Goal: Navigation & Orientation: Find specific page/section

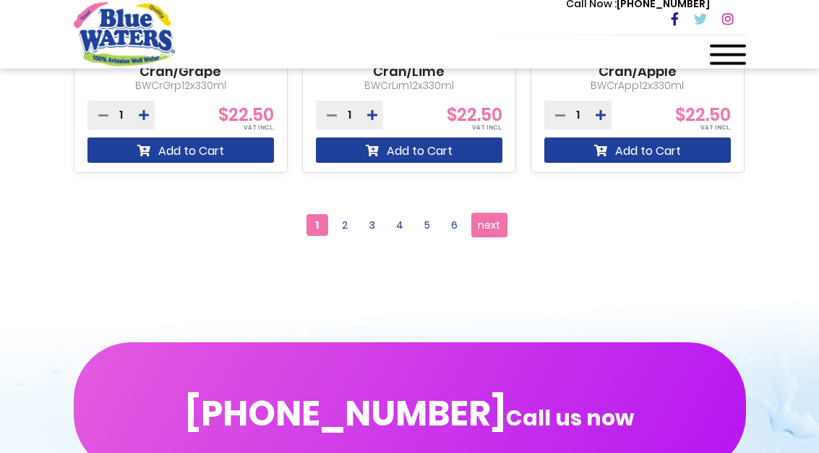
scroll to position [1844, 0]
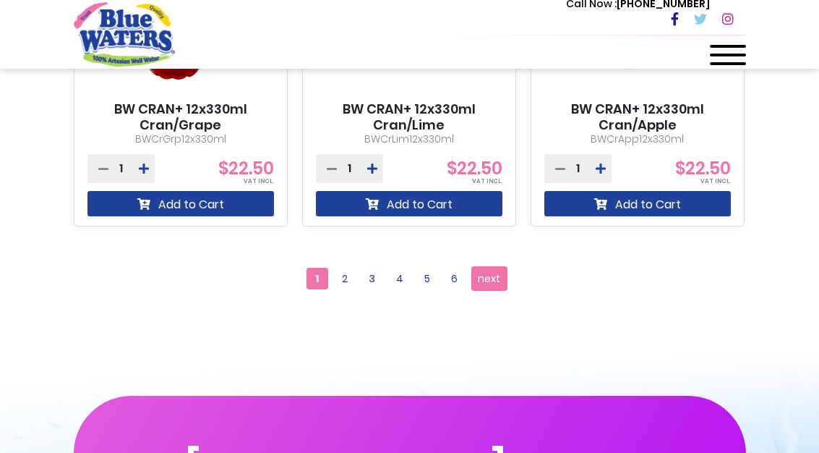
click at [456, 273] on span "6" at bounding box center [455, 279] width 22 height 22
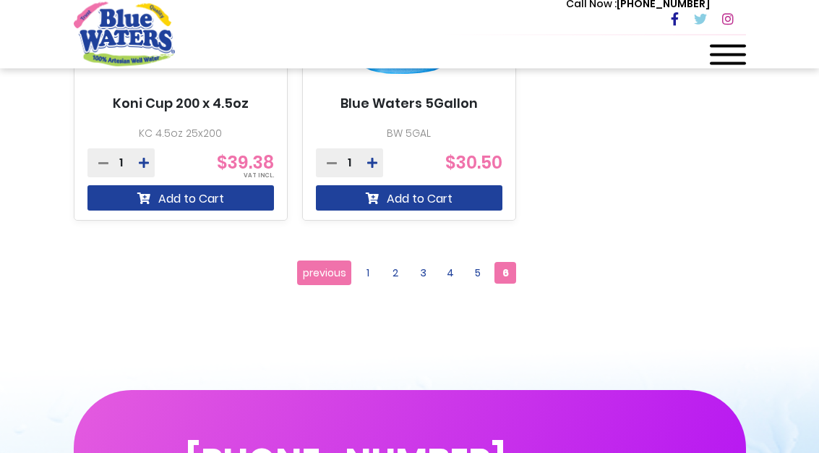
scroll to position [1480, 0]
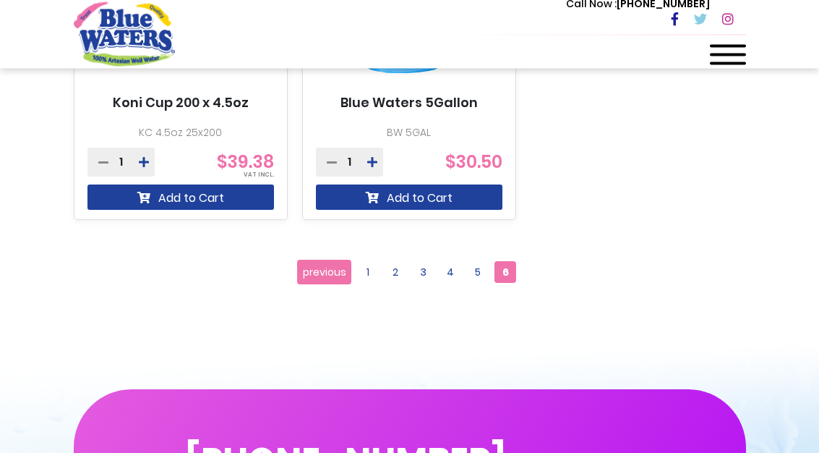
click at [487, 269] on span "5" at bounding box center [478, 273] width 22 height 22
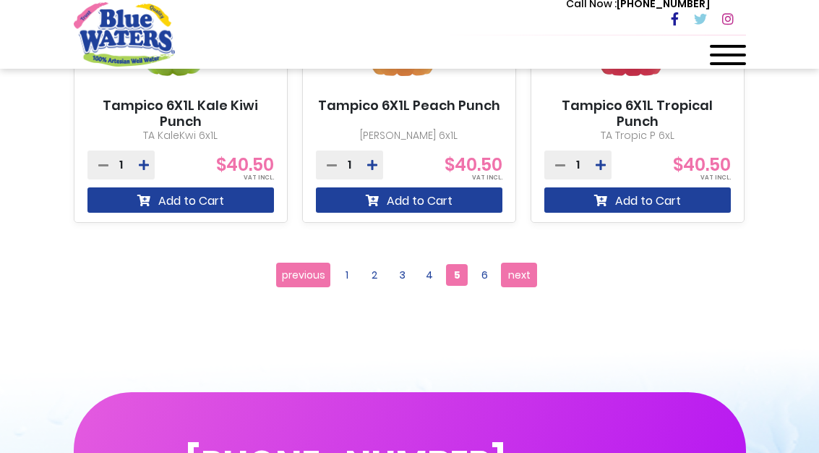
scroll to position [1845, 0]
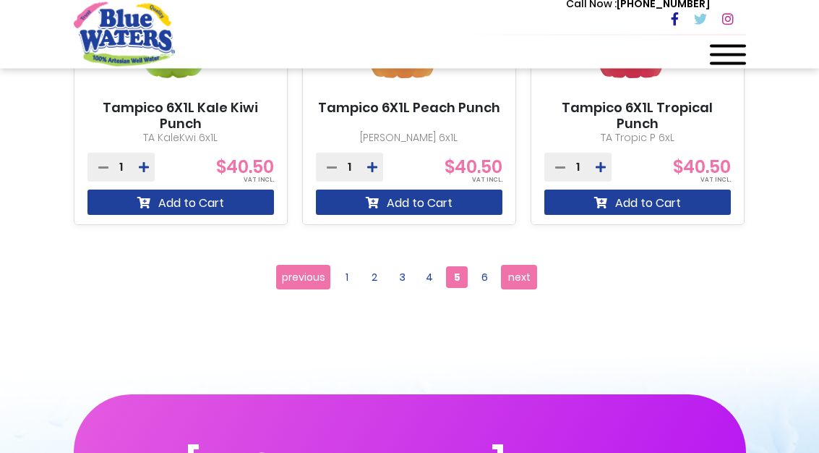
click at [432, 276] on span "4" at bounding box center [430, 278] width 22 height 22
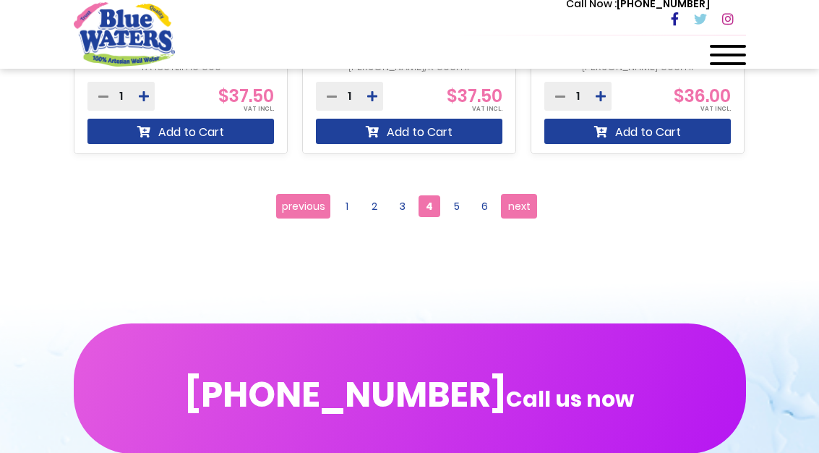
scroll to position [1867, 0]
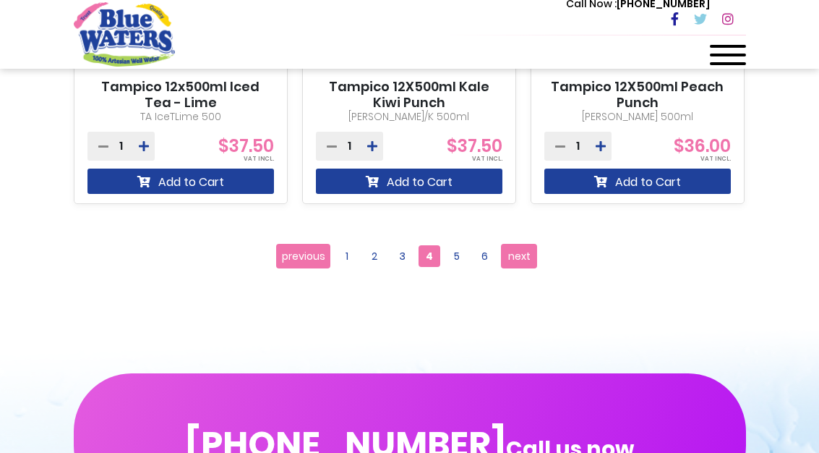
click at [406, 265] on span "3" at bounding box center [402, 256] width 22 height 22
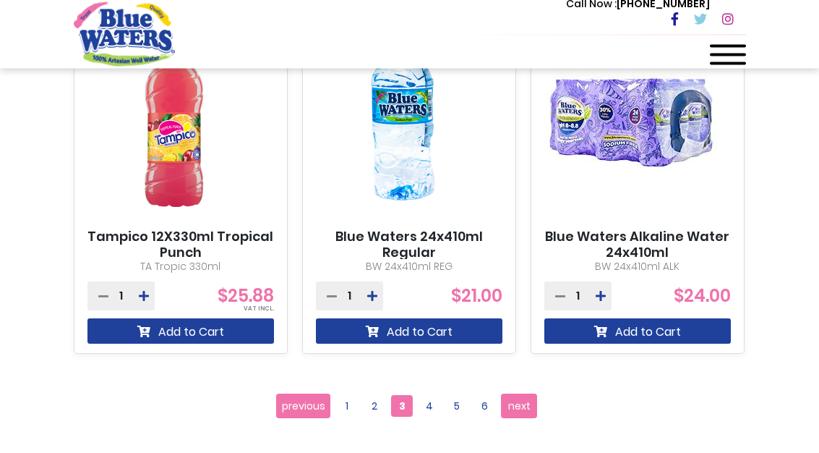
scroll to position [1717, 0]
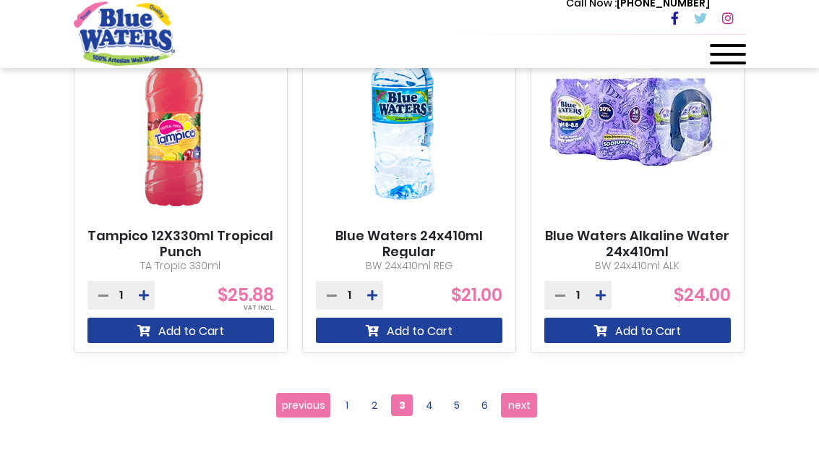
click at [371, 414] on span "2" at bounding box center [375, 406] width 22 height 22
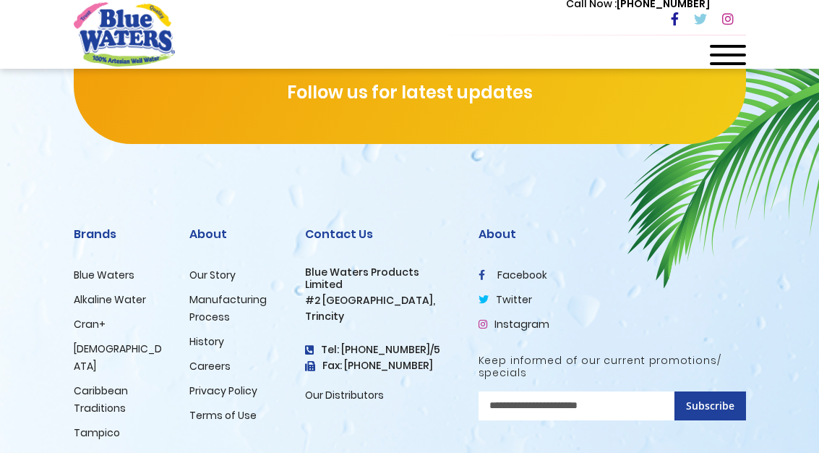
scroll to position [2424, 0]
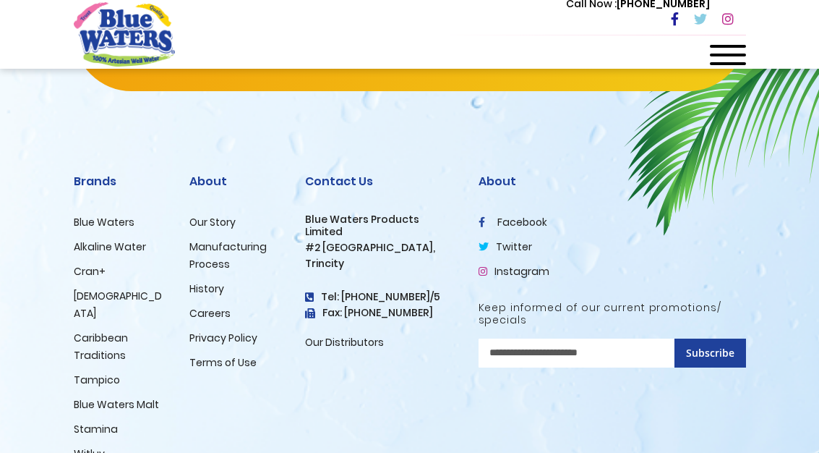
click at [204, 316] on link "Careers" at bounding box center [209, 313] width 41 height 14
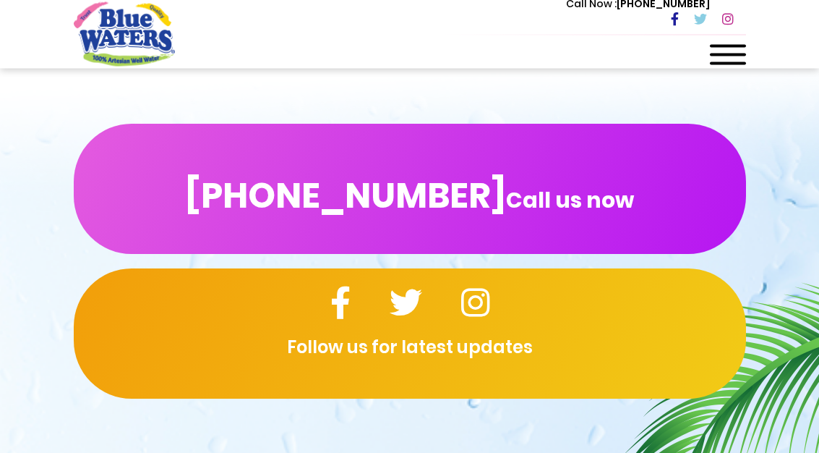
scroll to position [1467, 0]
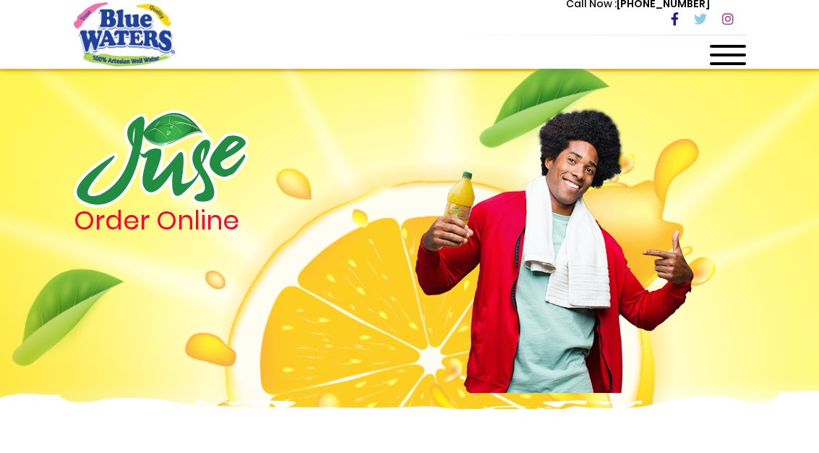
scroll to position [2474, 0]
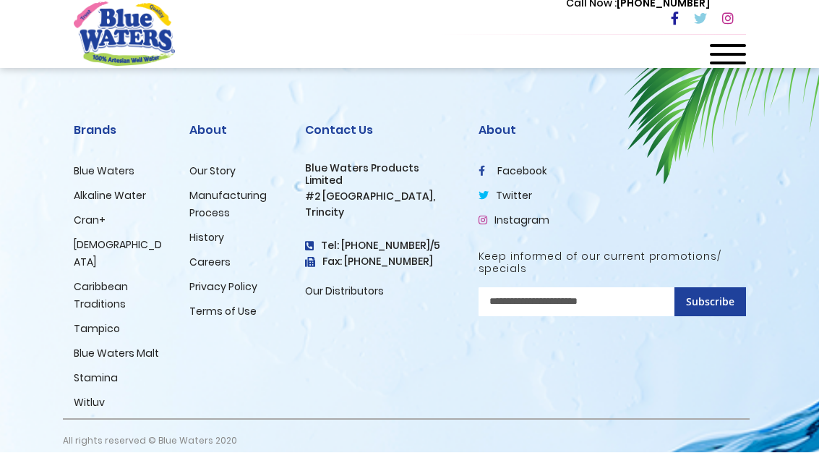
click at [704, 27] on link at bounding box center [706, 20] width 25 height 17
click at [195, 256] on link "Careers" at bounding box center [209, 262] width 41 height 14
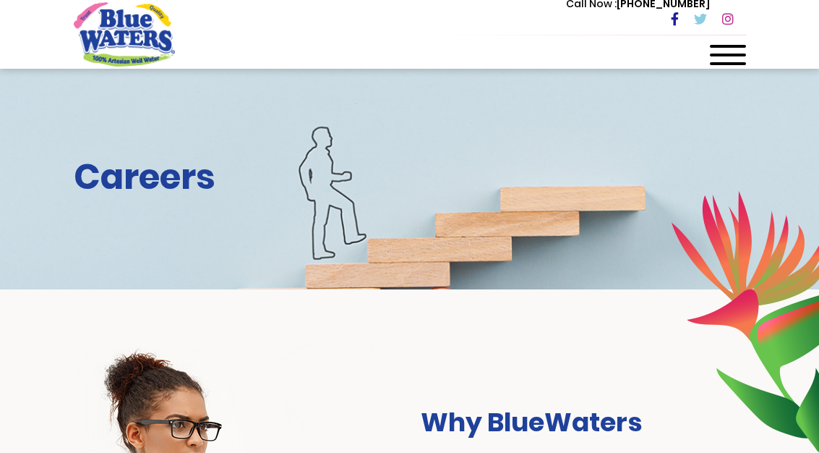
click at [206, 263] on div "Careers" at bounding box center [409, 179] width 819 height 221
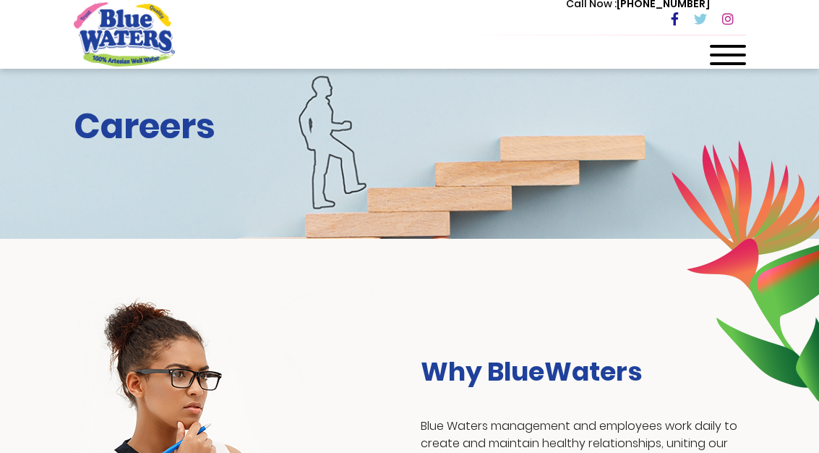
scroll to position [50, 0]
